Goal: Use online tool/utility: Utilize a website feature to perform a specific function

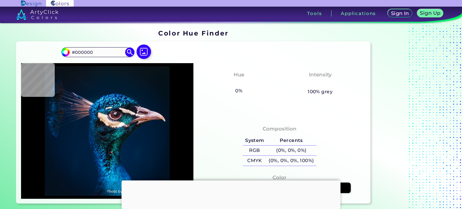
type input "#001932"
type input "#011325"
type input "#000000"
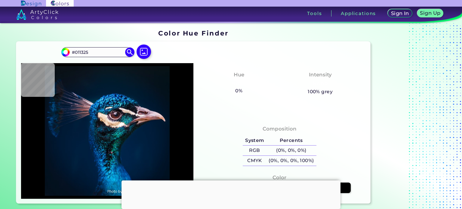
type input "#000000"
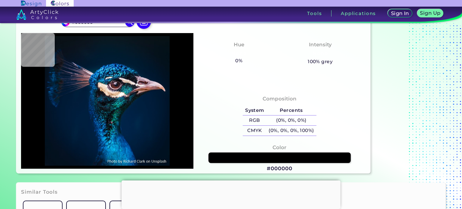
type input "#001932"
type input "#0f1918"
type input "#0F1918"
type input "#fdf4f0"
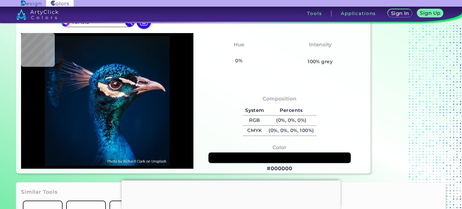
type input "#FDF4F0"
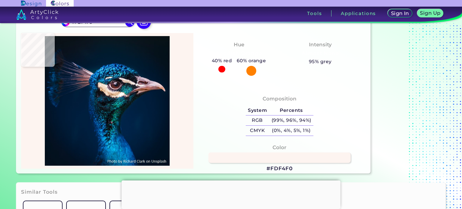
type input "#382423"
type input "#352316"
type input "#a88a77"
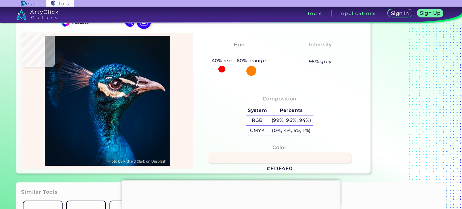
type input "#A88A77"
type input "#b59e92"
type input "#B59E92"
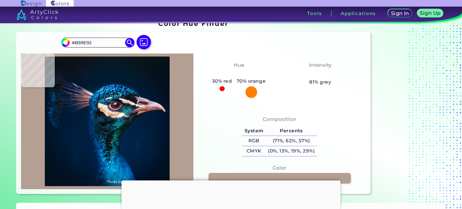
scroll to position [0, 0]
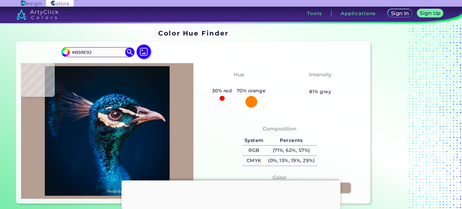
type input "#0766b7"
type input "#0766B7"
type input "#001b30"
type input "#001B30"
type input "#011b2a"
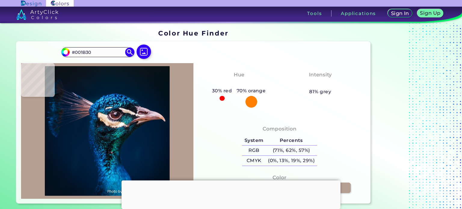
type input "#011B2A"
type input "#051824"
type input "#09161f"
type input "#09161F"
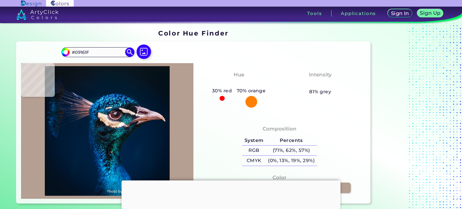
type input "#0b151e"
type input "#0B151E"
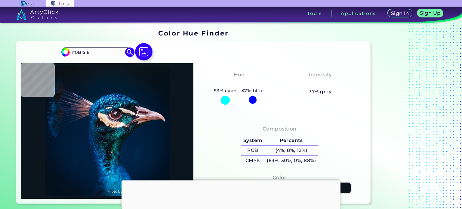
type input "#0b141b"
type input "#0B141B"
click at [143, 57] on img at bounding box center [143, 51] width 17 height 17
click at [0, 0] on input "file" at bounding box center [0, 0] width 0 height 0
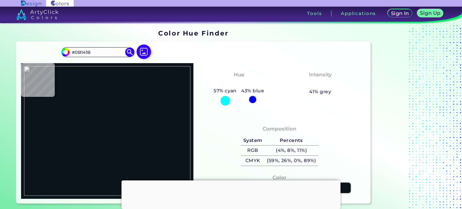
type input "#7b613a"
type input "#7B613A"
type input "#654f31"
type input "#654F31"
type input "#665133"
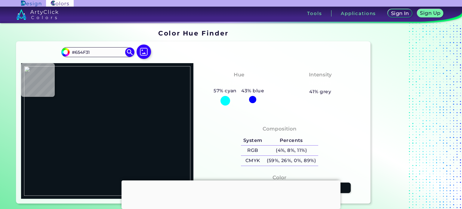
type input "#665133"
type input "#f5e8e0"
type input "#F5E8E0"
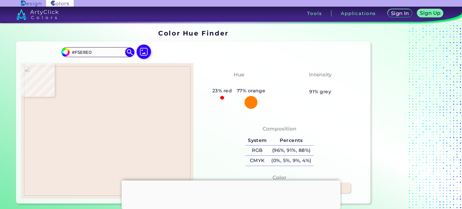
type input "#5c482d"
type input "#5C482D"
type input "#f5e8e0"
type input "#F5E8E0"
type input "#665033"
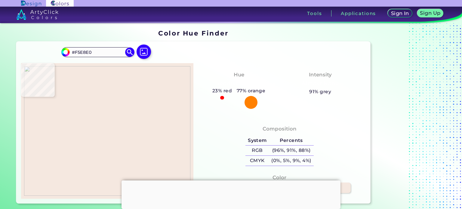
type input "#665033"
type input "#655032"
type input "#6c5535"
type input "#6C5535"
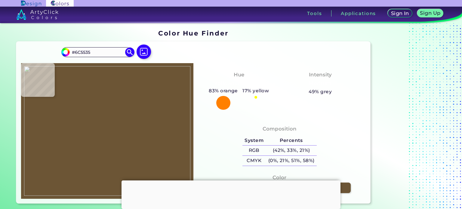
type input "#79603a"
type input "#79603A"
type input "#7f653b"
type input "#7F653B"
type input "#80663b"
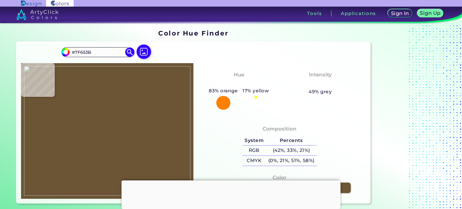
type input "#80663B"
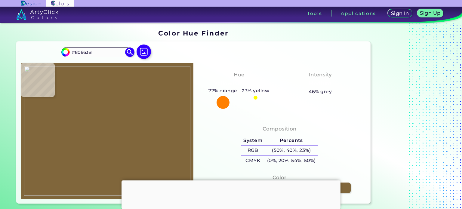
type input "#81673b"
type input "#81673B"
type input "#82673b"
type input "#82673B"
type input "#82683b"
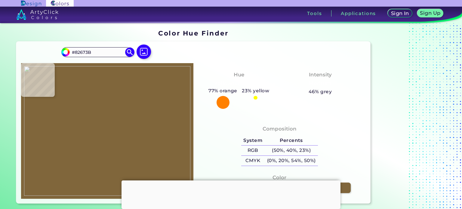
type input "#82683B"
type input "#83683b"
type input "#83683B"
type input "#83693b"
type input "#83693B"
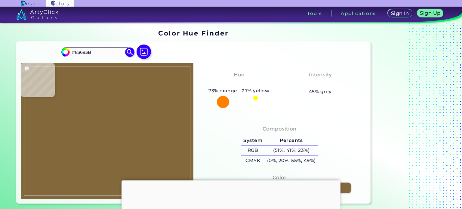
type input "#84693b"
type input "#84693B"
type input "#84693c"
type input "#84693C"
type input "#84693b"
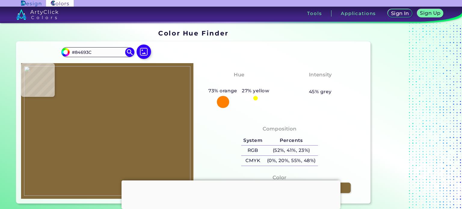
type input "#84693B"
type input "#856a3b"
type input "#856A3B"
type input "#856b3c"
type input "#856B3C"
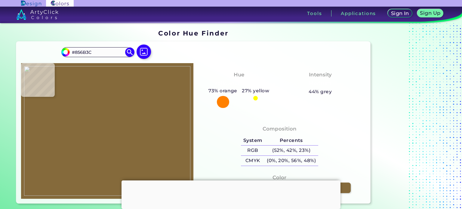
type input "#866b3c"
type input "#866B3C"
type input "#866b3b"
type input "#866B3B"
type input "#866b3c"
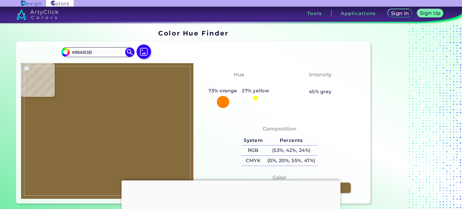
type input "#866B3C"
click at [192, 110] on div at bounding box center [107, 131] width 172 height 136
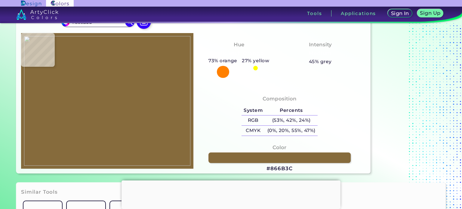
type input "#856a3b"
type input "#856A3B"
type input "#846a3b"
type input "#846A3B"
type input "#84693b"
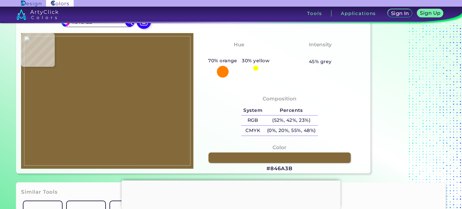
type input "#84693B"
type input "#83683b"
type input "#83683B"
type input "#82683b"
type input "#82683B"
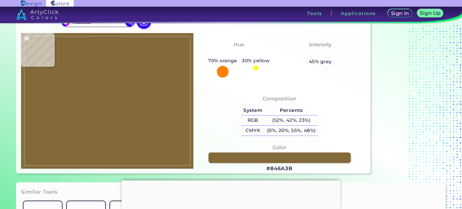
type input "#82673b"
type input "#82673B"
type input "#81673b"
type input "#81673B"
type input "#81663b"
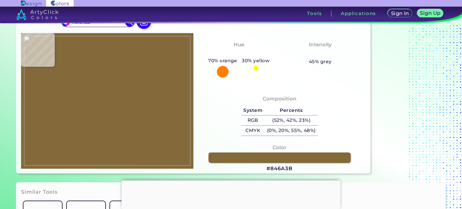
type input "#81663B"
type input "#80663b"
type input "#80663B"
type input "#80653b"
type input "#80653B"
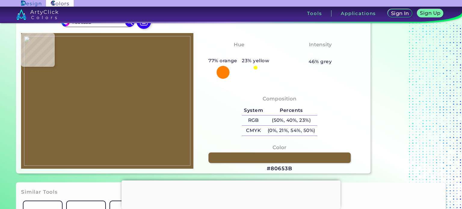
type input "#7f653b"
type input "#7F653B"
type input "#7e643b"
type input "#7E643B"
type input "#7e643a"
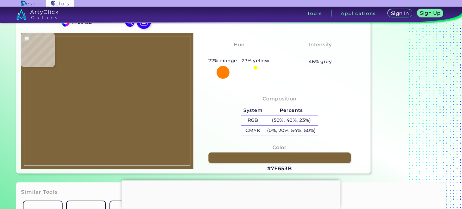
type input "#7E643A"
type input "#7d633a"
type input "#7D633A"
type input "#7d643a"
type input "#7D643A"
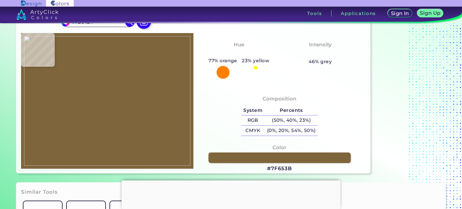
type input "#7d633a"
type input "#7D633A"
type input "#7e643a"
type input "#7E643A"
type input "#f5e8e0"
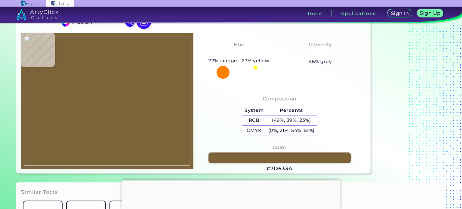
type input "#F5E8E0"
type input "#7e643a"
type input "#7E643A"
type input "#7e643b"
type input "#7E643B"
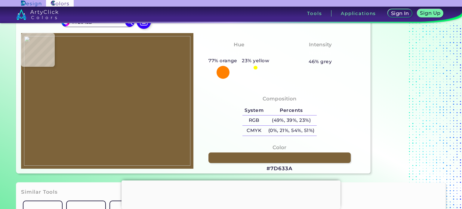
type input "#7f653b"
type input "#7F653B"
type input "#7f653a"
type input "#7F653A"
type input "#7f653b"
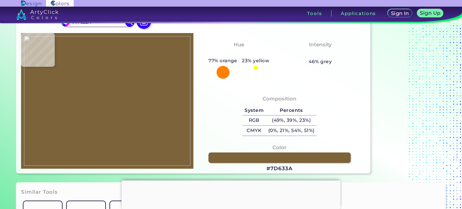
type input "#7F653B"
type input "#80663b"
type input "#80663B"
type input "#81673b"
type input "#81673B"
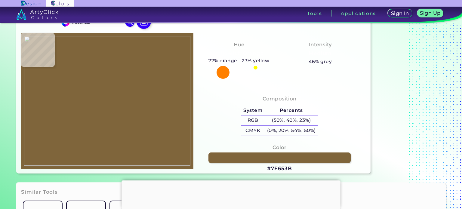
type input "#82673b"
type input "#82673B"
type input "#83683b"
type input "#83683B"
type input "#83693b"
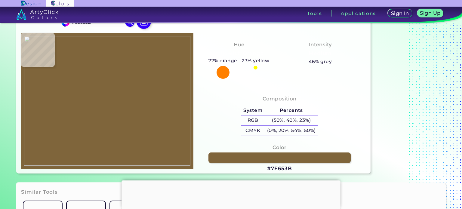
type input "#83693B"
type input "#84693b"
type input "#84693B"
type input "#856a3b"
type input "#856A3B"
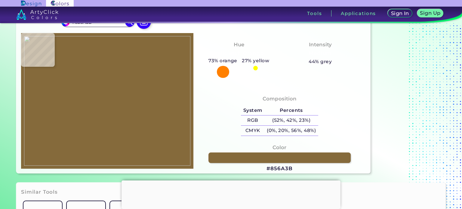
type input "#866b3b"
type input "#866B3B"
type input "#866b3c"
type input "#866B3C"
type input "#000000"
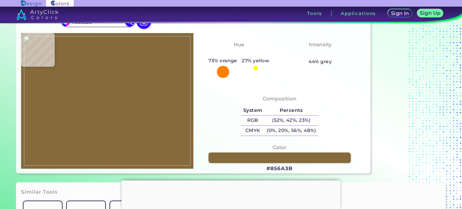
type input "#000000"
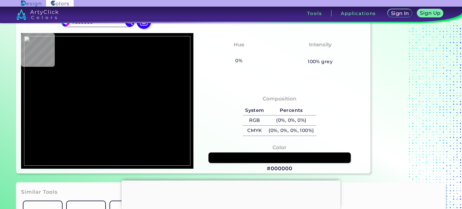
type input "#866b3b"
type input "#866B3B"
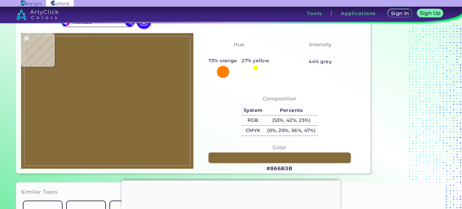
type input "#866b3c"
type input "#866B3C"
type input "#866b3b"
type input "#866B3B"
type input "#866b3c"
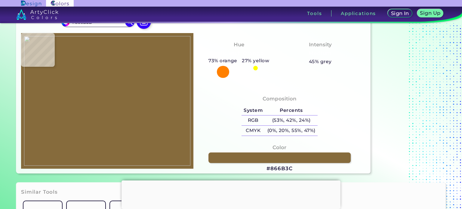
type input "#866B3C"
type input "#856a3b"
type input "#856A3B"
type input "#84693b"
type input "#84693B"
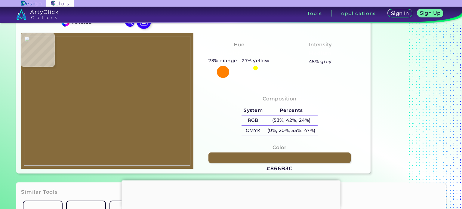
type input "#83693b"
type input "#83693B"
type input "#83683b"
type input "#83683B"
type input "#82683b"
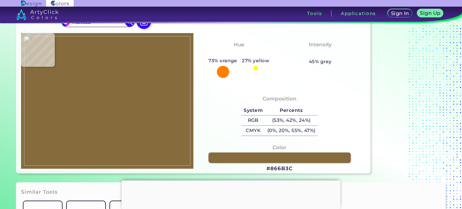
type input "#82683B"
type input "#82673b"
type input "#82673B"
type input "#81663b"
type input "#81663B"
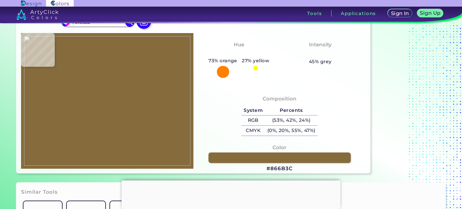
type input "#80663b"
type input "#80663B"
type input "#7f653a"
type input "#7F653A"
type input "#7d633a"
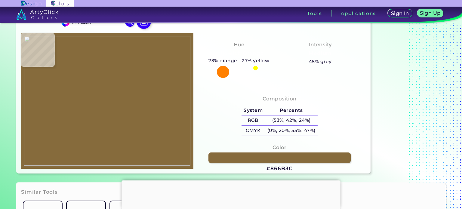
type input "#7D633A"
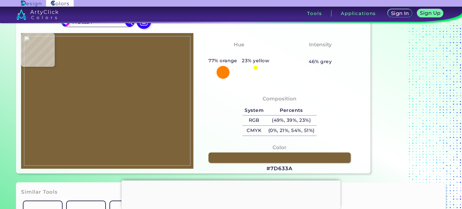
type input "#7c623a"
type input "#7C623A"
type input "#7b613a"
type input "#7B613A"
type input "#7a603a"
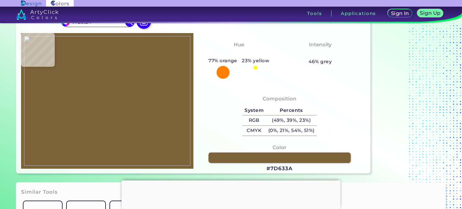
type input "#7A603A"
type input "#79603a"
type input "#79603A"
type input "#795f3a"
type input "#795F3A"
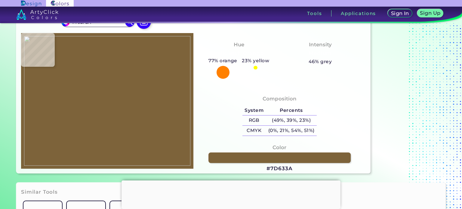
type input "#785f3a"
type input "#785F3A"
type input "#775e3a"
type input "#775E3A"
type input "#765d3a"
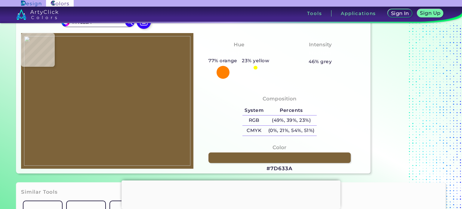
type input "#765D3A"
type input "#765d39"
type input "#765D39"
type input "#755d39"
type input "#755D39"
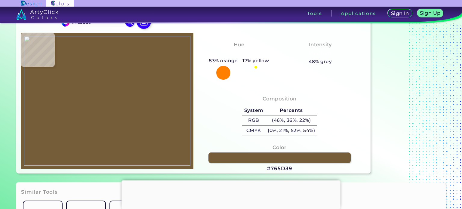
type input "#755c39"
type input "#755C39"
